Goal: Task Accomplishment & Management: Manage account settings

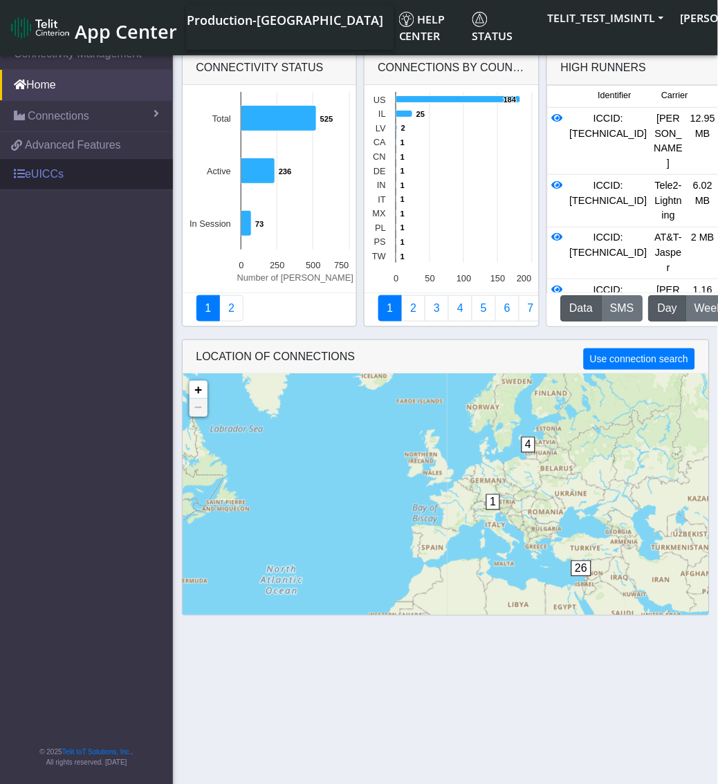
click at [26, 171] on link "eUICCs" at bounding box center [86, 174] width 173 height 30
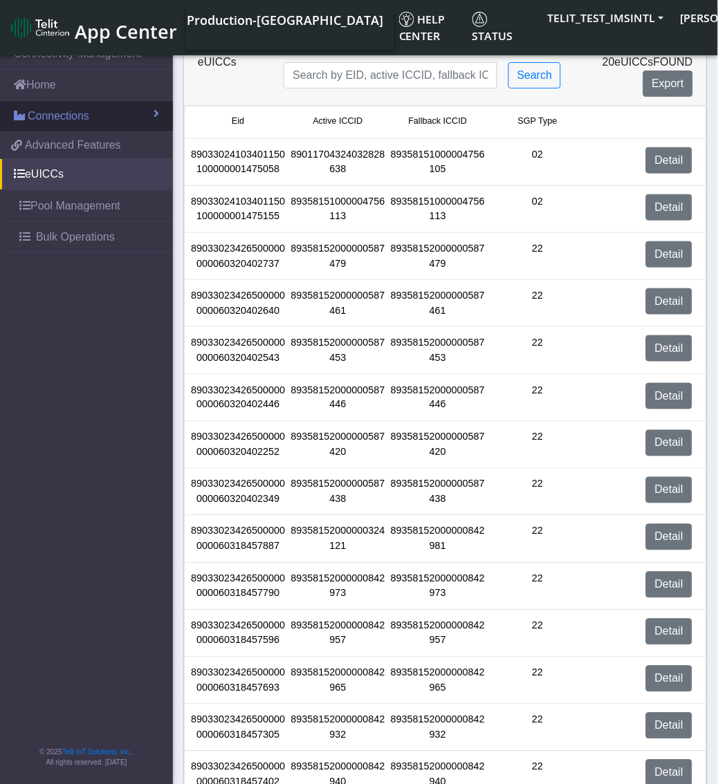
click at [93, 121] on link "Connections" at bounding box center [86, 116] width 173 height 30
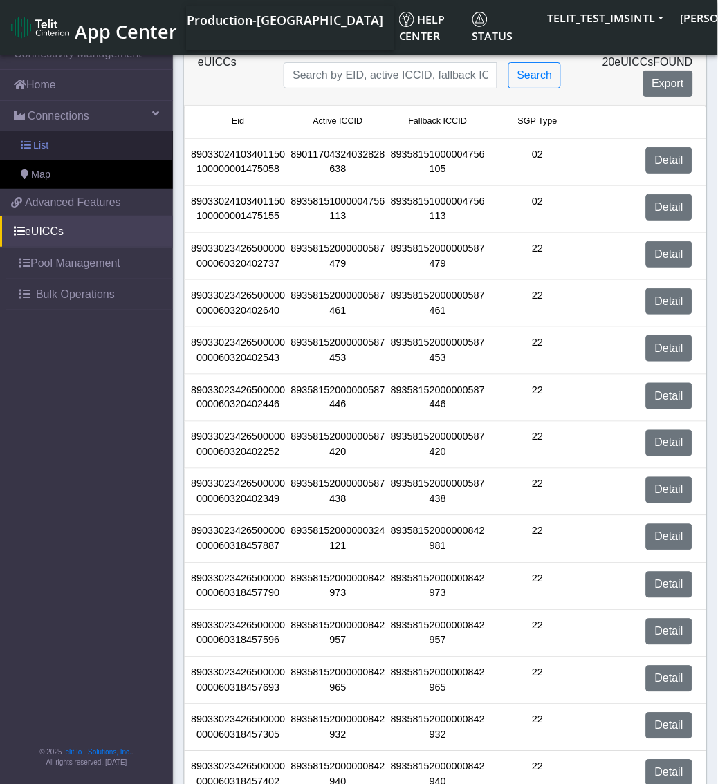
click at [53, 149] on link "List" at bounding box center [86, 145] width 173 height 29
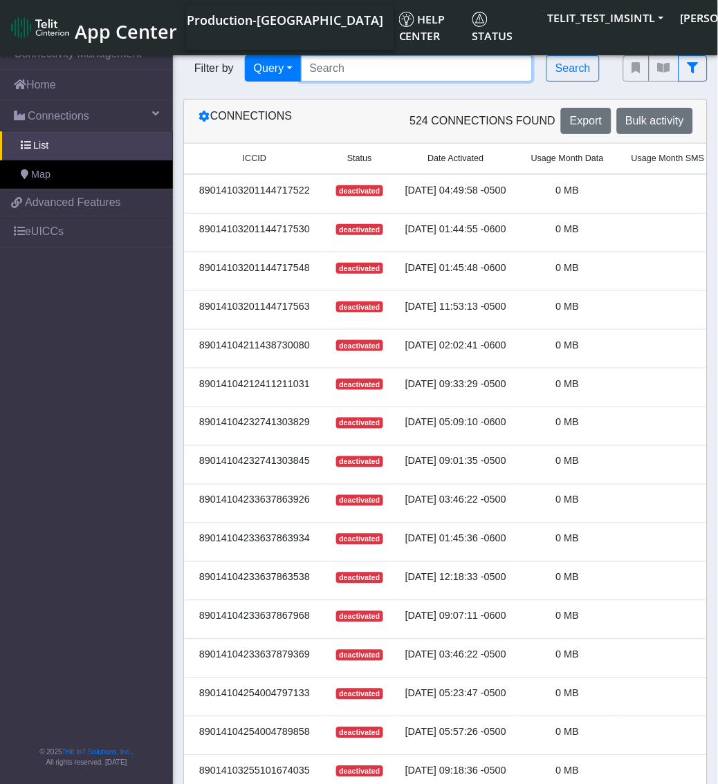
click at [366, 72] on input "Search..." at bounding box center [417, 68] width 232 height 26
paste input "89358152000000587420"
type input "89358152000000587420"
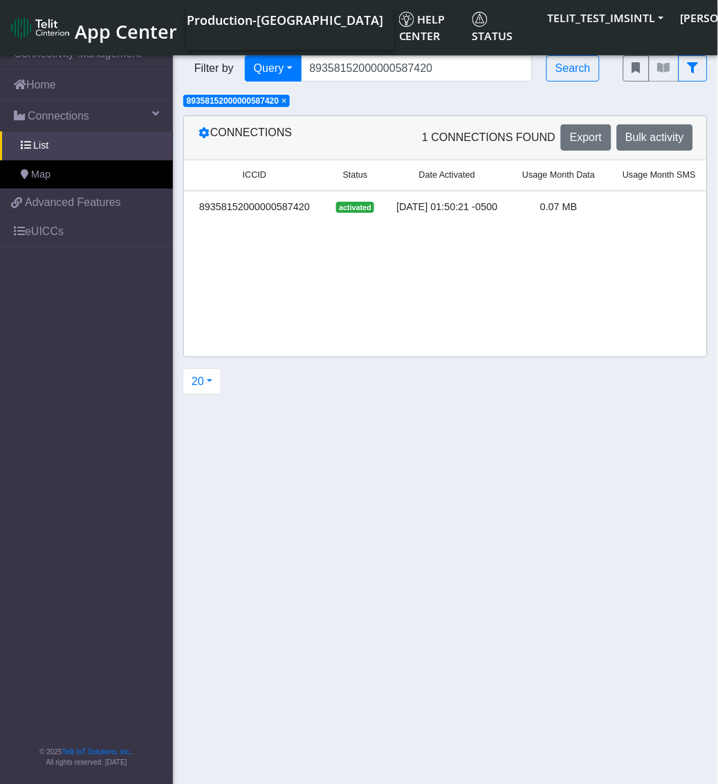
click at [236, 206] on div "89358152000000587420" at bounding box center [254, 207] width 124 height 15
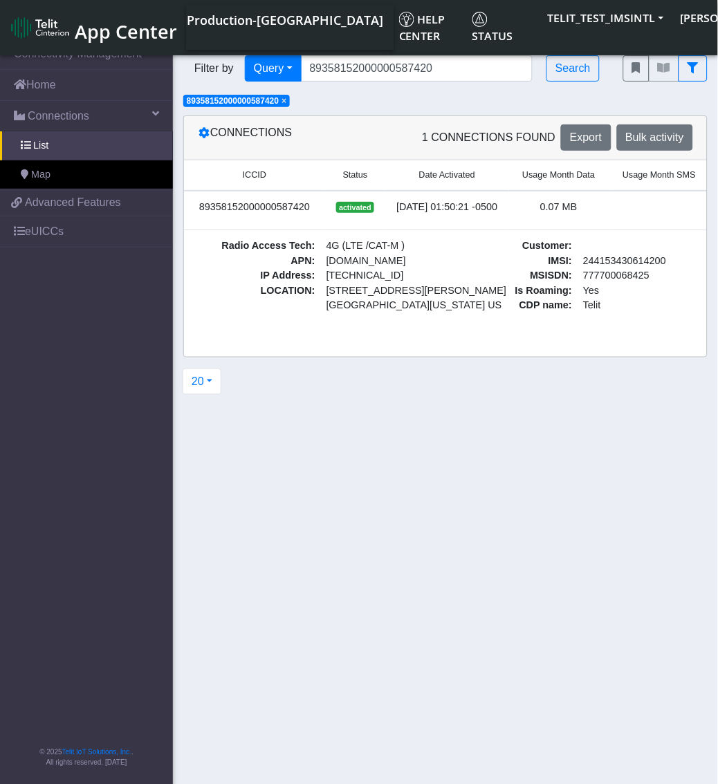
scroll to position [0, 230]
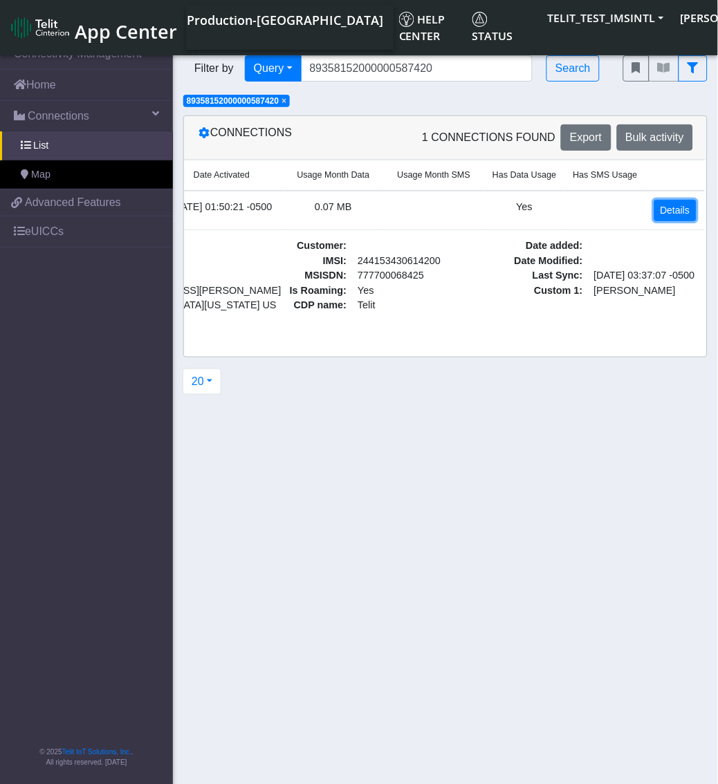
click at [682, 205] on link "Details" at bounding box center [675, 210] width 42 height 21
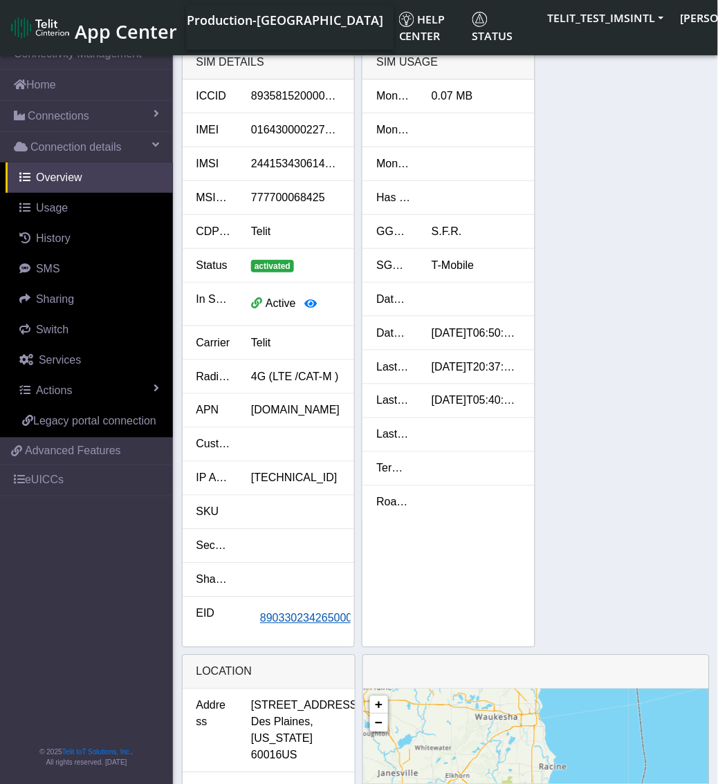
click at [291, 613] on span "89033023426500000000060320402252" at bounding box center [358, 619] width 197 height 12
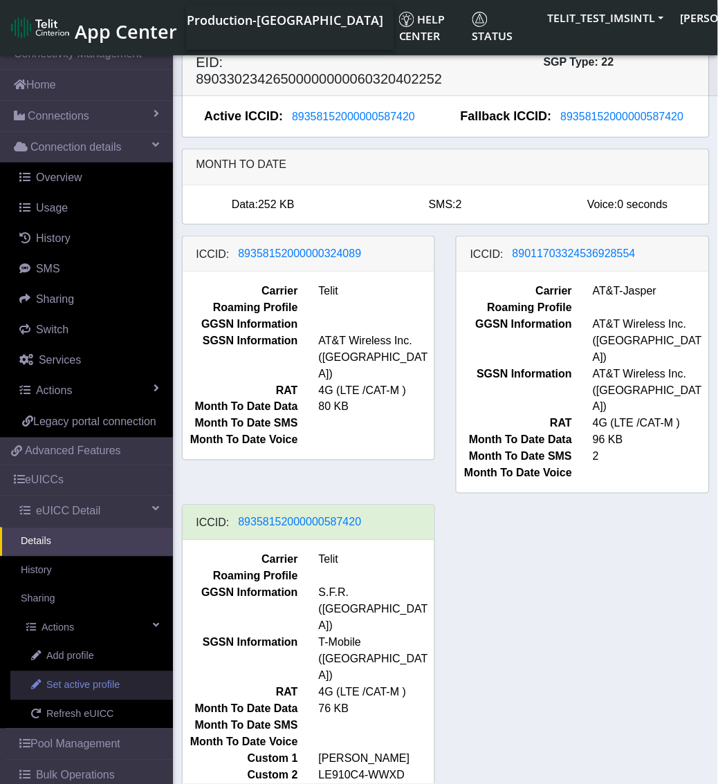
click at [70, 693] on link "Set active profile" at bounding box center [91, 685] width 162 height 29
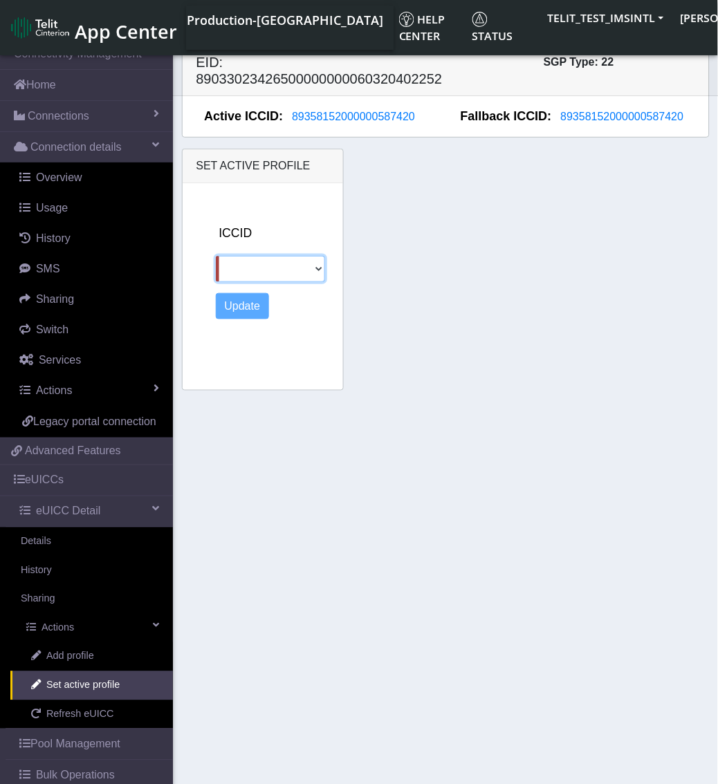
click at [299, 274] on select "89358152000000324089 89011703324536928554" at bounding box center [271, 269] width 110 height 26
select select "89358152000000324089"
click at [216, 256] on select "89358152000000324089 89011703324536928554" at bounding box center [271, 269] width 110 height 26
click at [256, 312] on button "Update" at bounding box center [243, 306] width 54 height 26
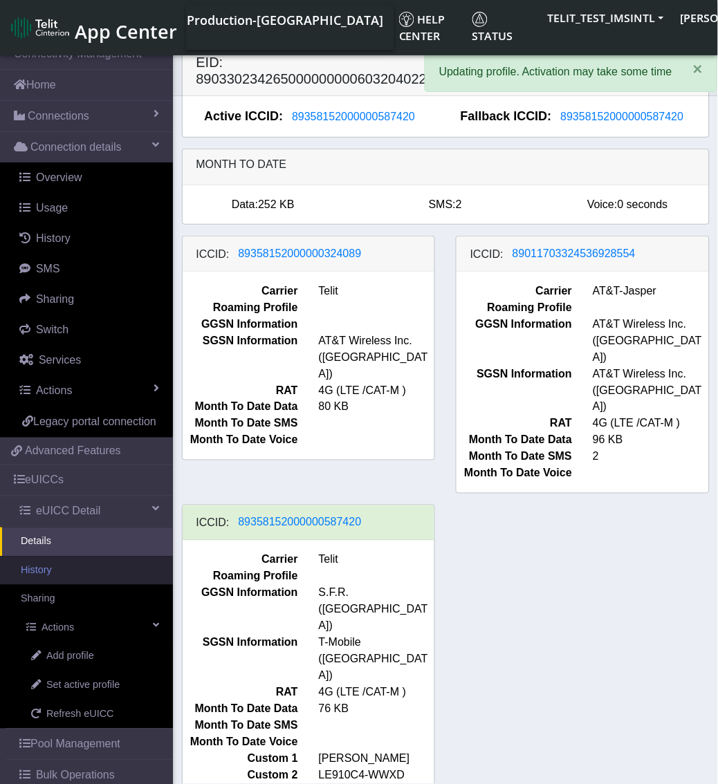
click at [53, 586] on link "History" at bounding box center [86, 571] width 173 height 29
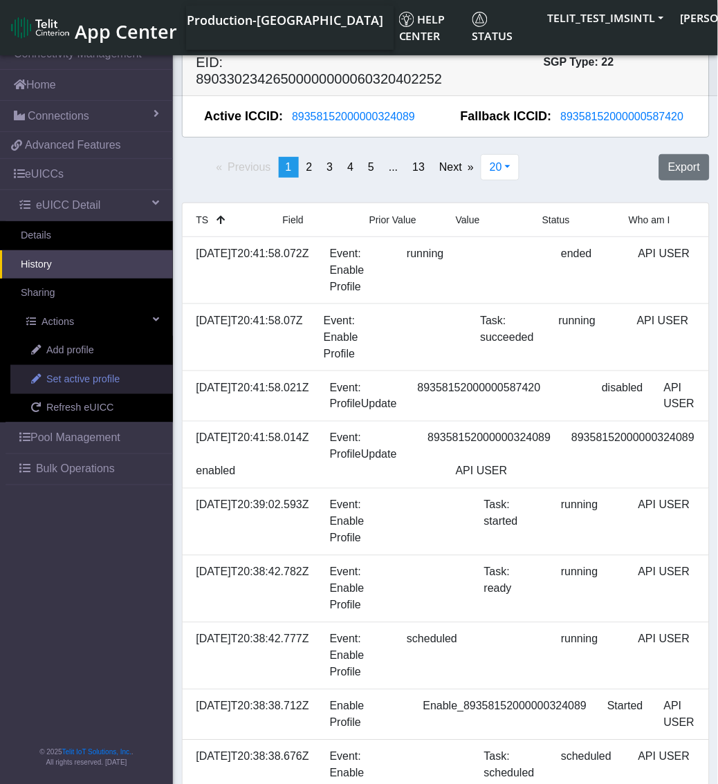
click at [90, 368] on link "Set active profile" at bounding box center [91, 379] width 162 height 29
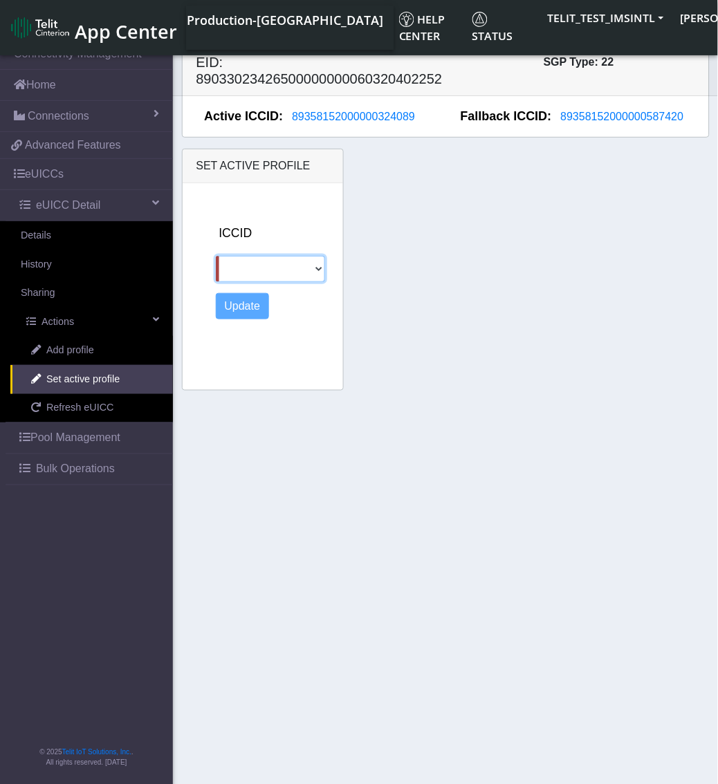
click at [261, 270] on select "89011703324536928554 89358152000000587420" at bounding box center [271, 269] width 110 height 26
select select "89011703324536928554"
click at [216, 256] on select "89011703324536928554 89358152000000587420" at bounding box center [271, 269] width 110 height 26
click at [251, 303] on button "Update" at bounding box center [243, 306] width 54 height 26
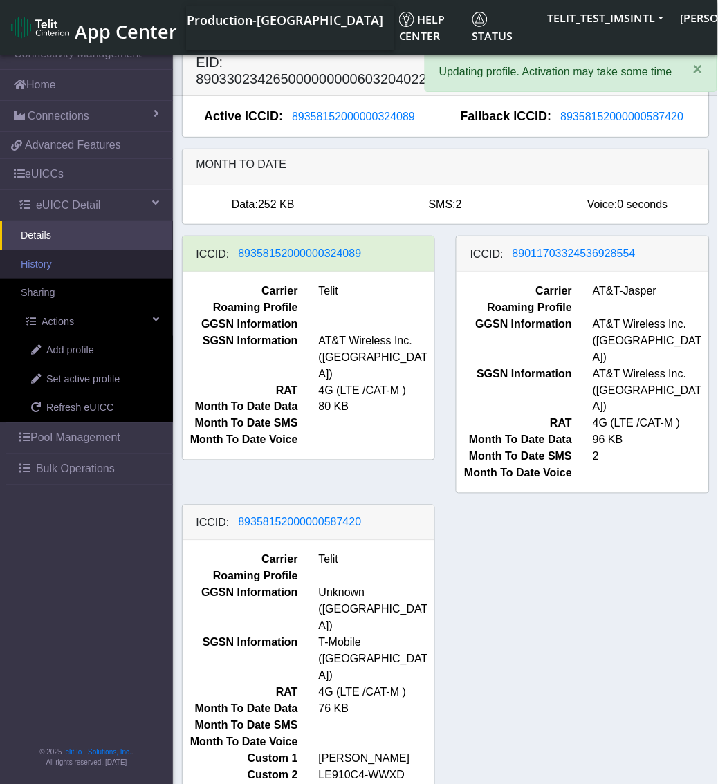
click at [54, 272] on link "History" at bounding box center [86, 264] width 173 height 29
